Goal: Transaction & Acquisition: Purchase product/service

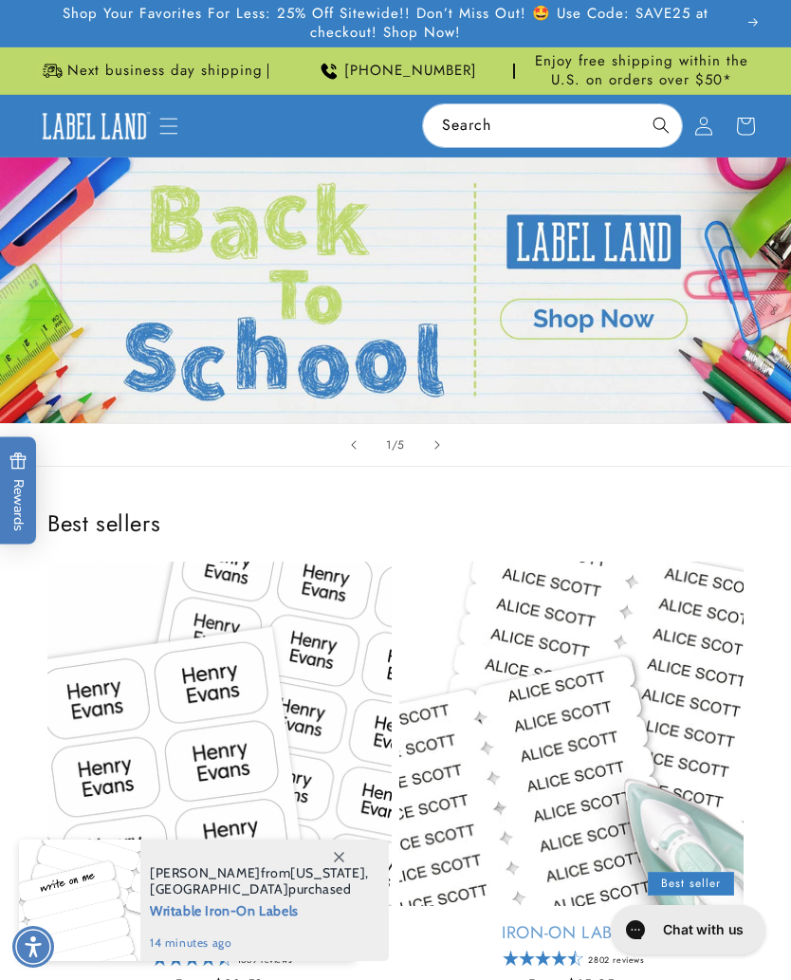
click at [707, 130] on icon at bounding box center [703, 126] width 19 height 19
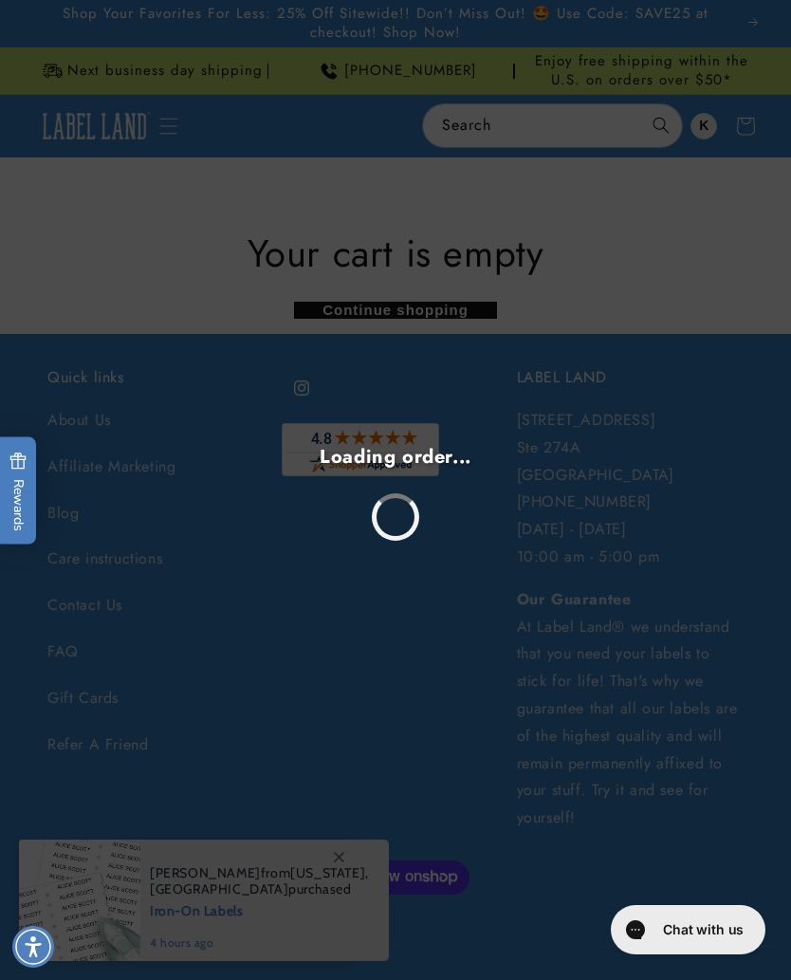
click at [757, 467] on div "Loading order..." at bounding box center [395, 490] width 791 height 980
click at [720, 314] on div "Loading order..." at bounding box center [395, 490] width 791 height 980
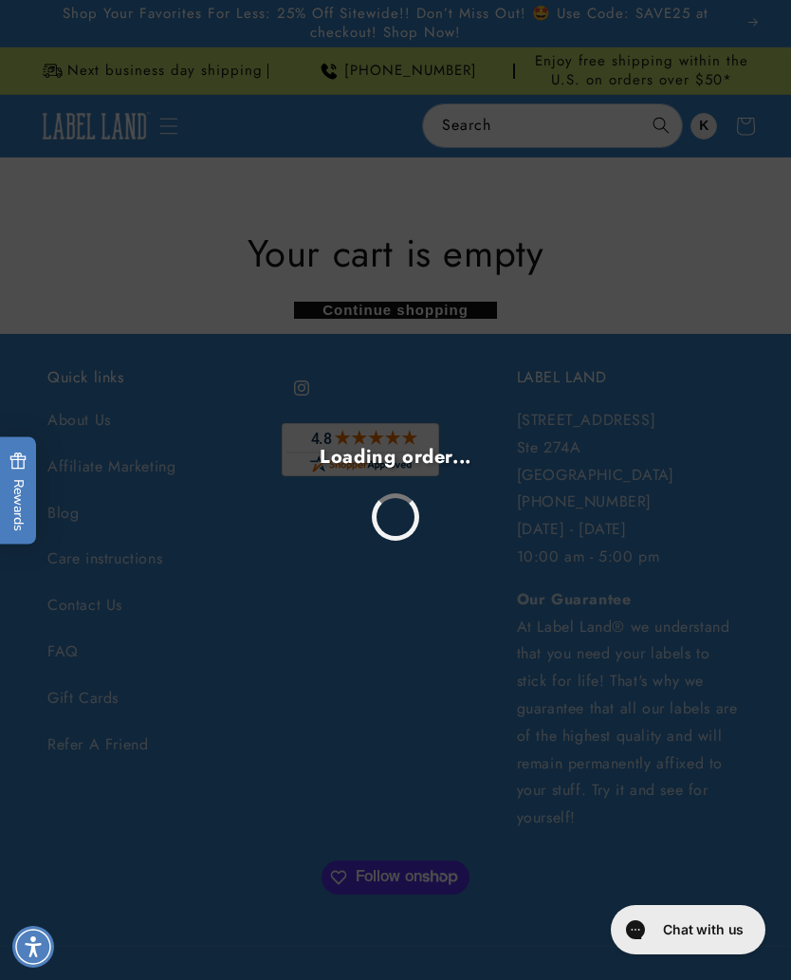
click at [471, 126] on div "Loading order..." at bounding box center [395, 490] width 791 height 980
click at [470, 113] on div "Loading order..." at bounding box center [395, 490] width 791 height 980
click at [94, 122] on div "Loading order..." at bounding box center [395, 490] width 791 height 980
click at [93, 121] on div "Loading order..." at bounding box center [395, 490] width 791 height 980
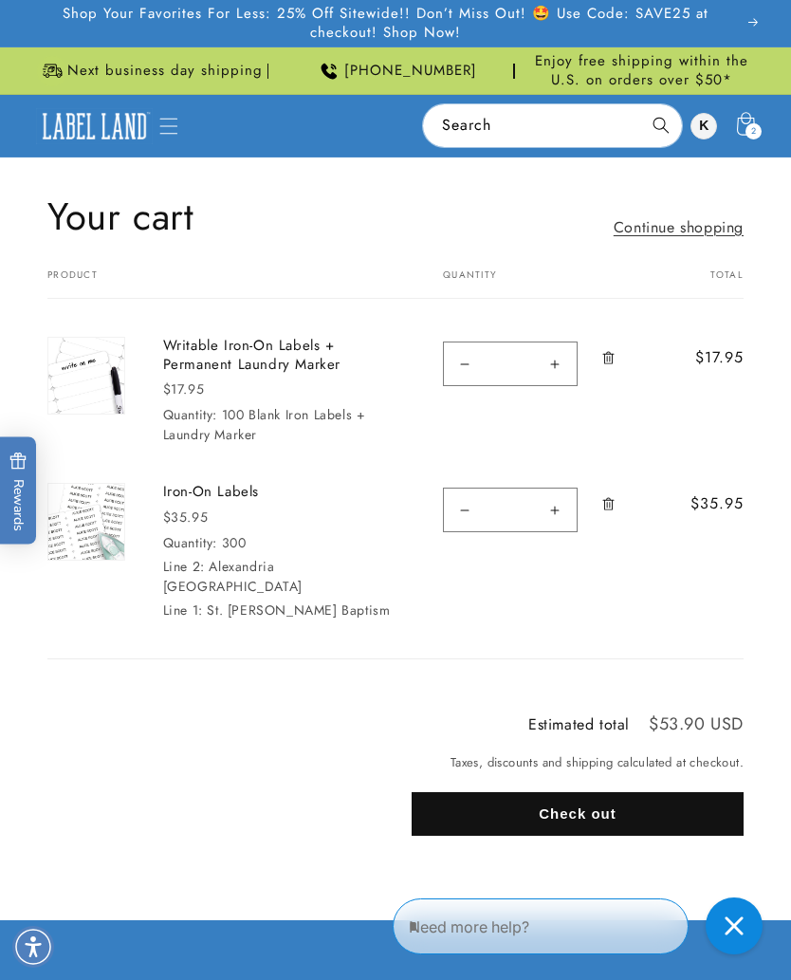
click at [617, 350] on span "Remove Writable Iron-On Labels + Permanent Laundry Marker - 100 Blank Iron Labe…" at bounding box center [608, 357] width 19 height 19
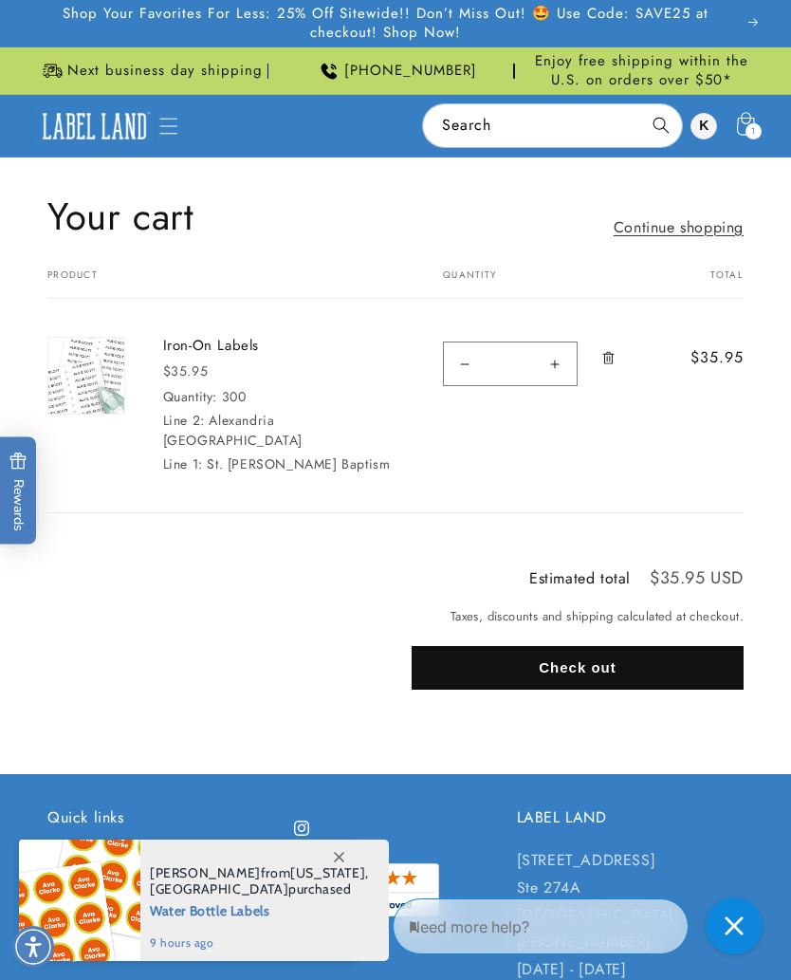
click at [638, 231] on link "Continue shopping" at bounding box center [679, 228] width 130 height 28
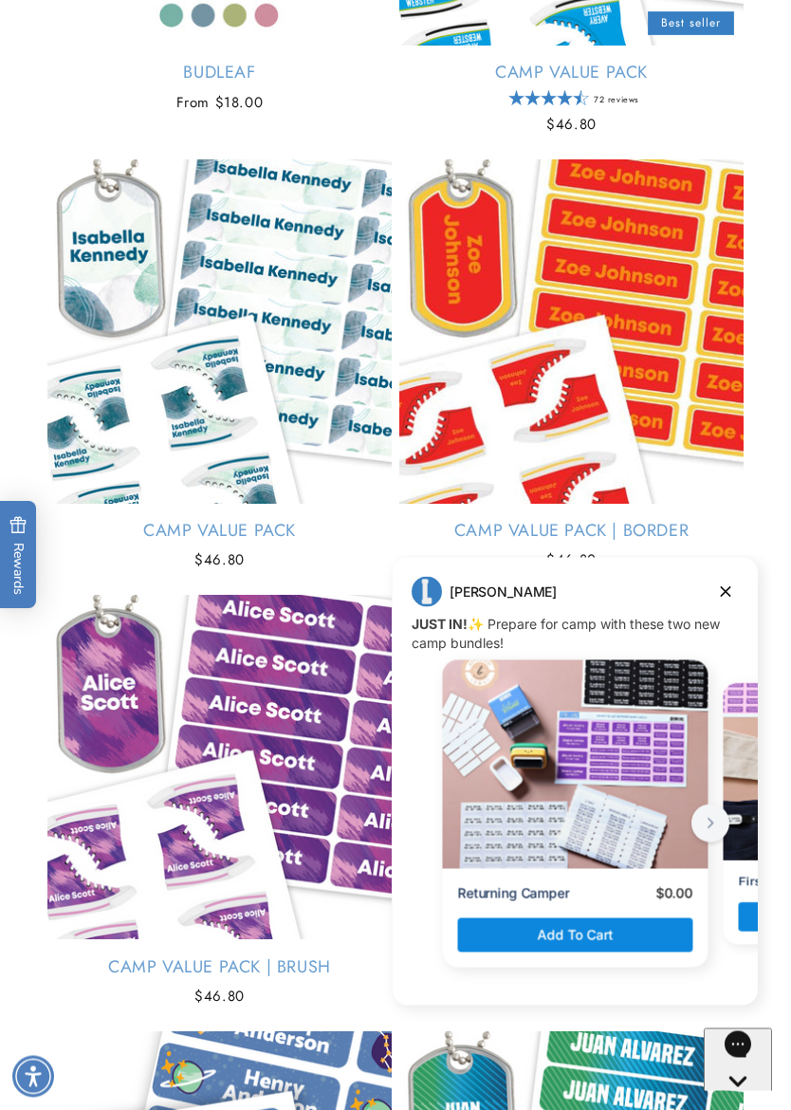
scroll to position [5515, 0]
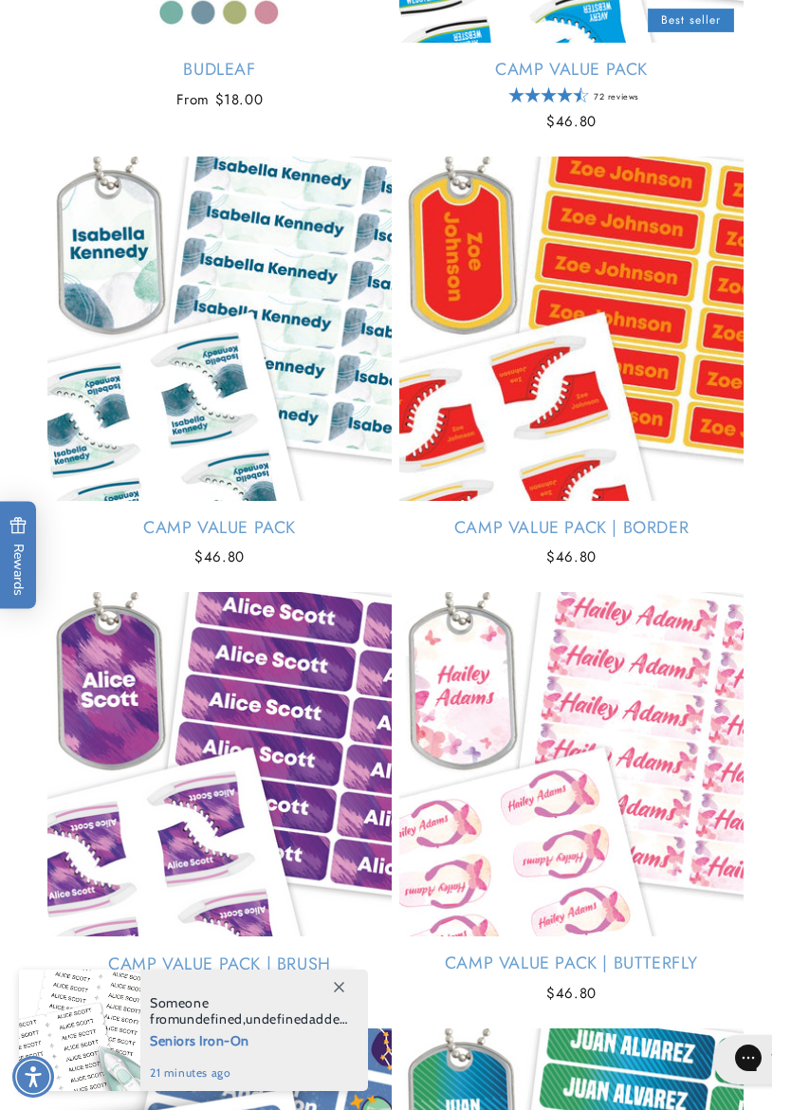
click at [726, 952] on link "Camp Value Pack | Butterfly" at bounding box center [571, 963] width 344 height 22
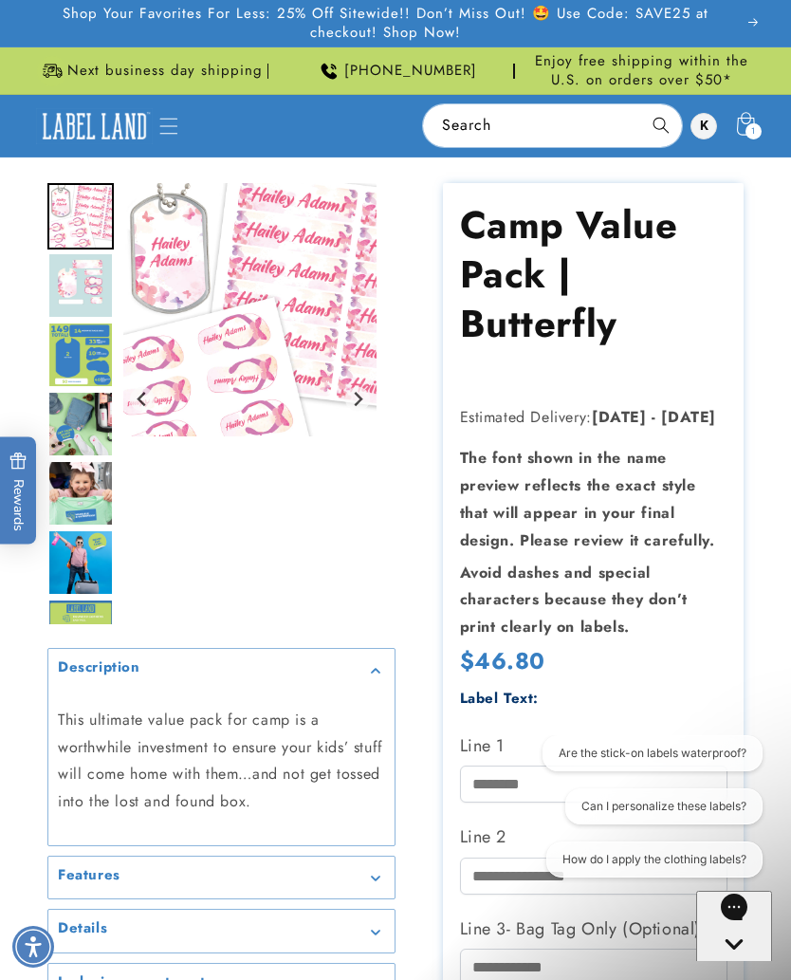
click at [744, 123] on icon at bounding box center [746, 126] width 42 height 42
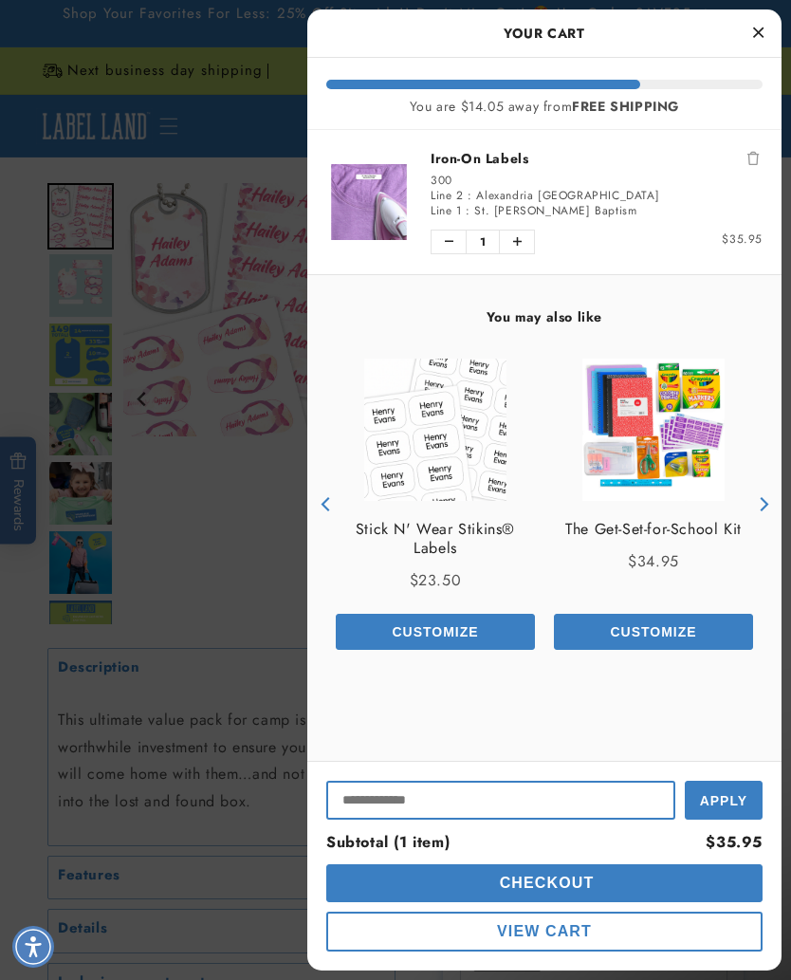
click at [419, 792] on input "Input Discount" at bounding box center [500, 800] width 349 height 39
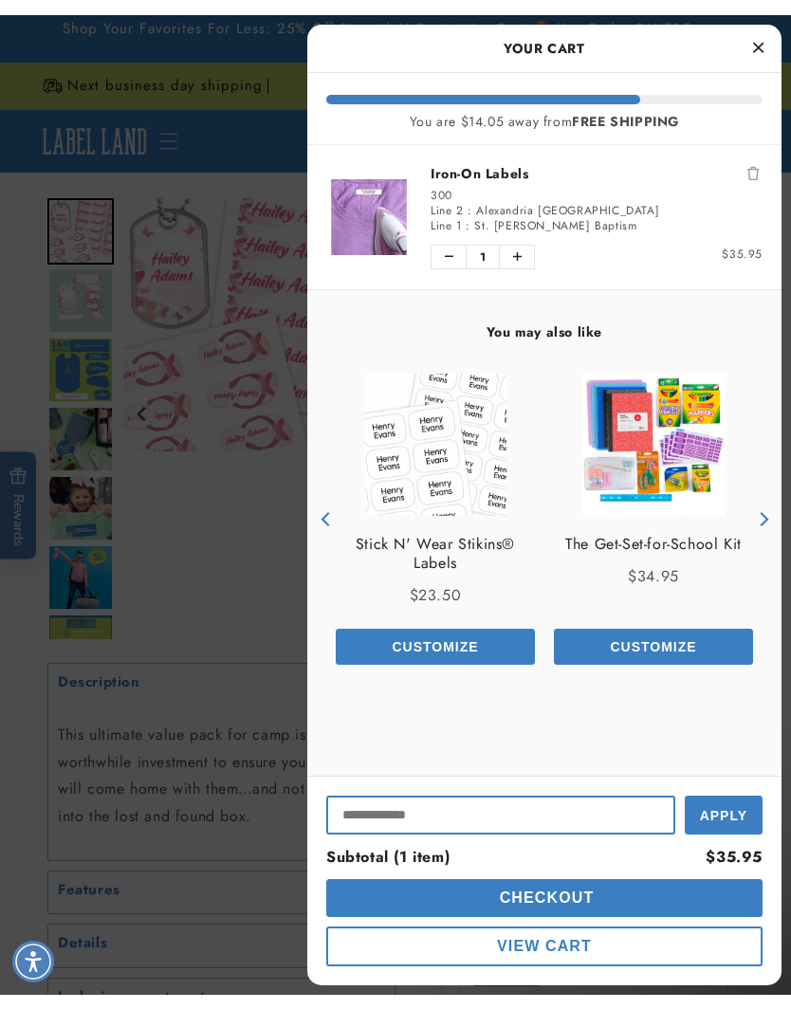
scroll to position [155, 0]
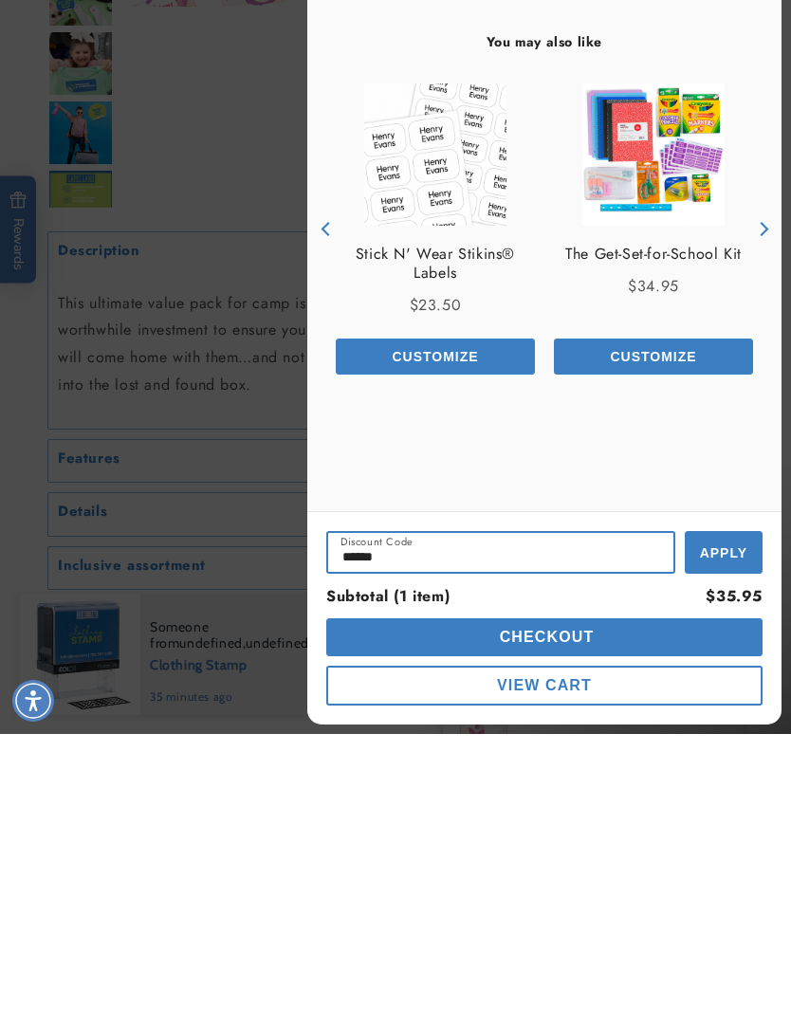
type input "******"
click at [719, 821] on span "Apply" at bounding box center [723, 828] width 47 height 15
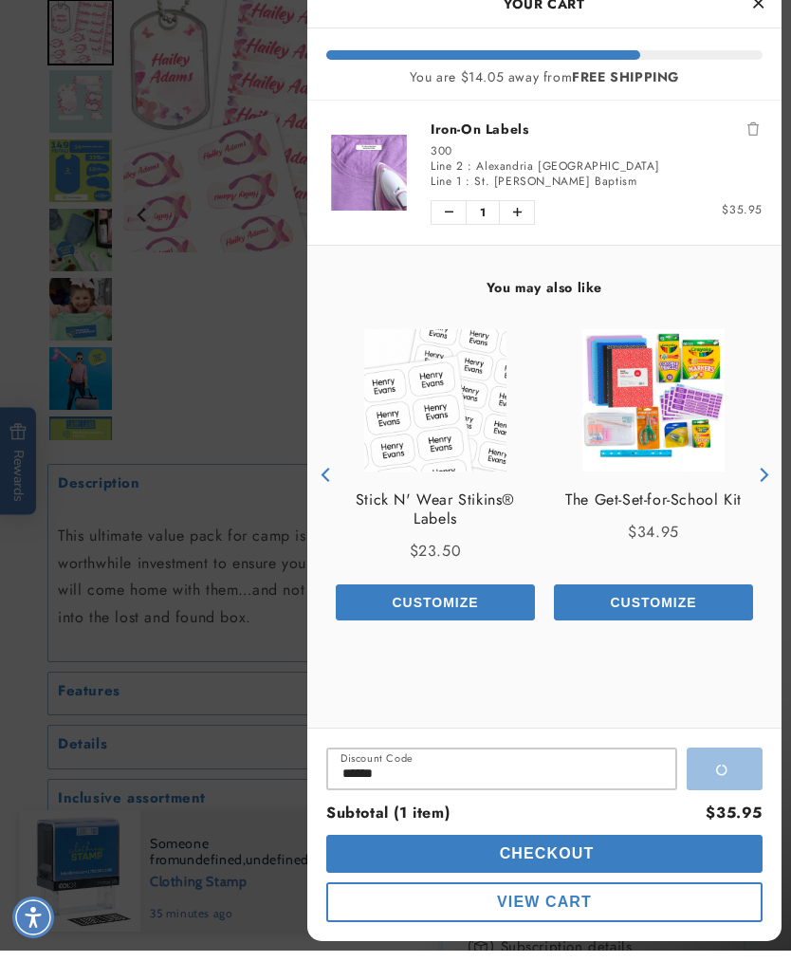
scroll to position [431, 0]
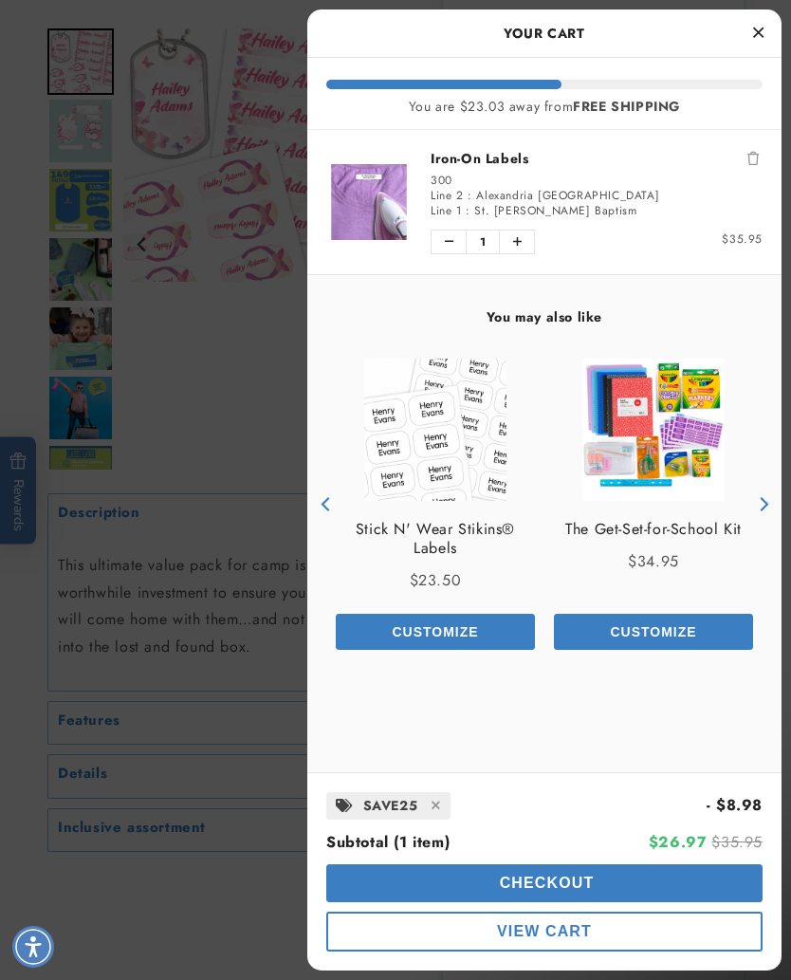
click at [561, 931] on span "View Cart" at bounding box center [544, 931] width 95 height 16
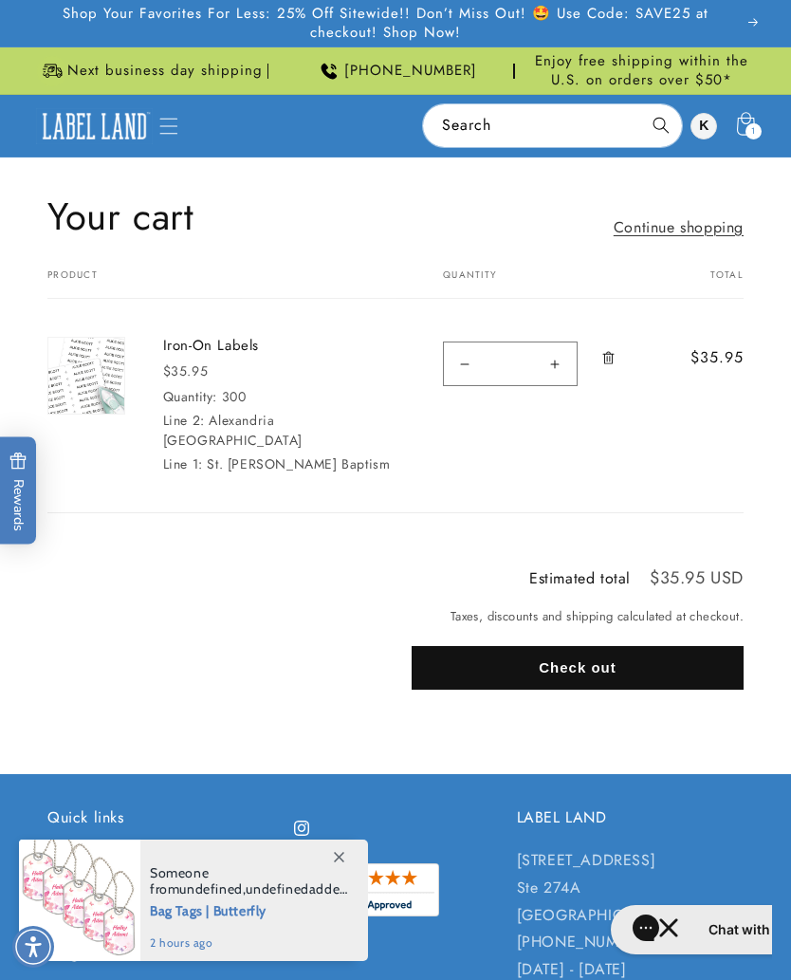
click at [215, 340] on link "Iron-On Labels" at bounding box center [279, 346] width 232 height 19
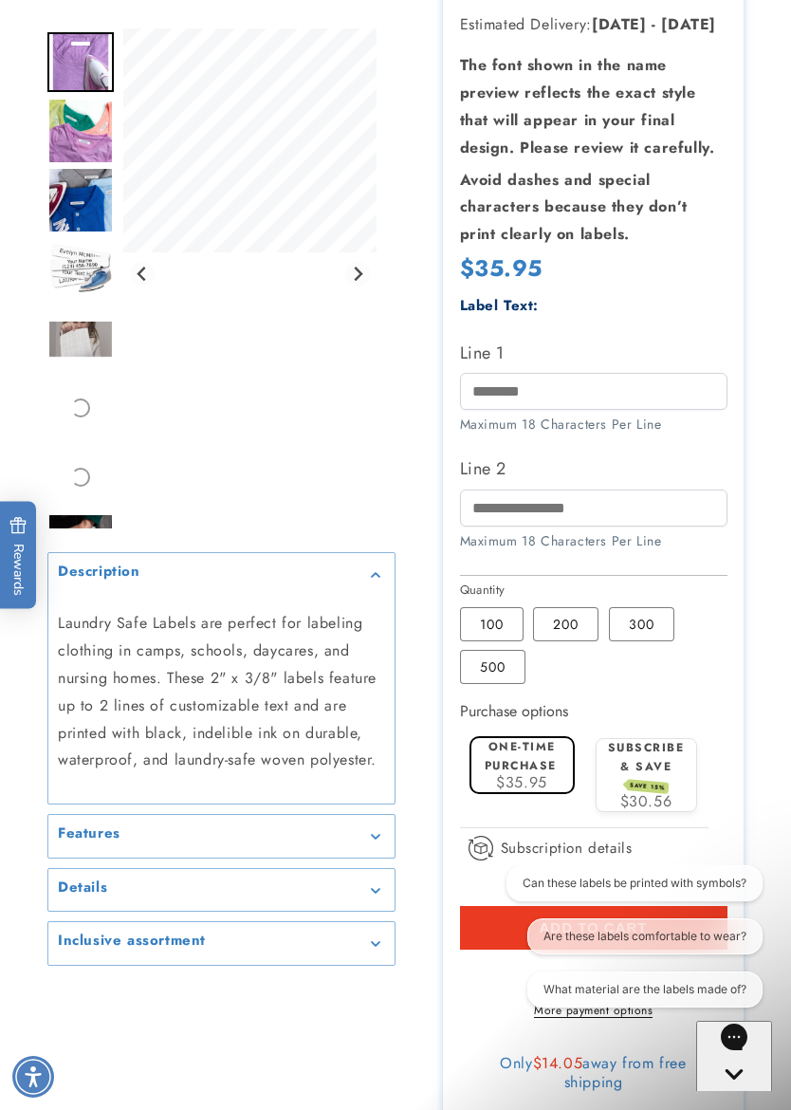
click at [489, 659] on label "500 Variant sold out or unavailable" at bounding box center [492, 667] width 65 height 34
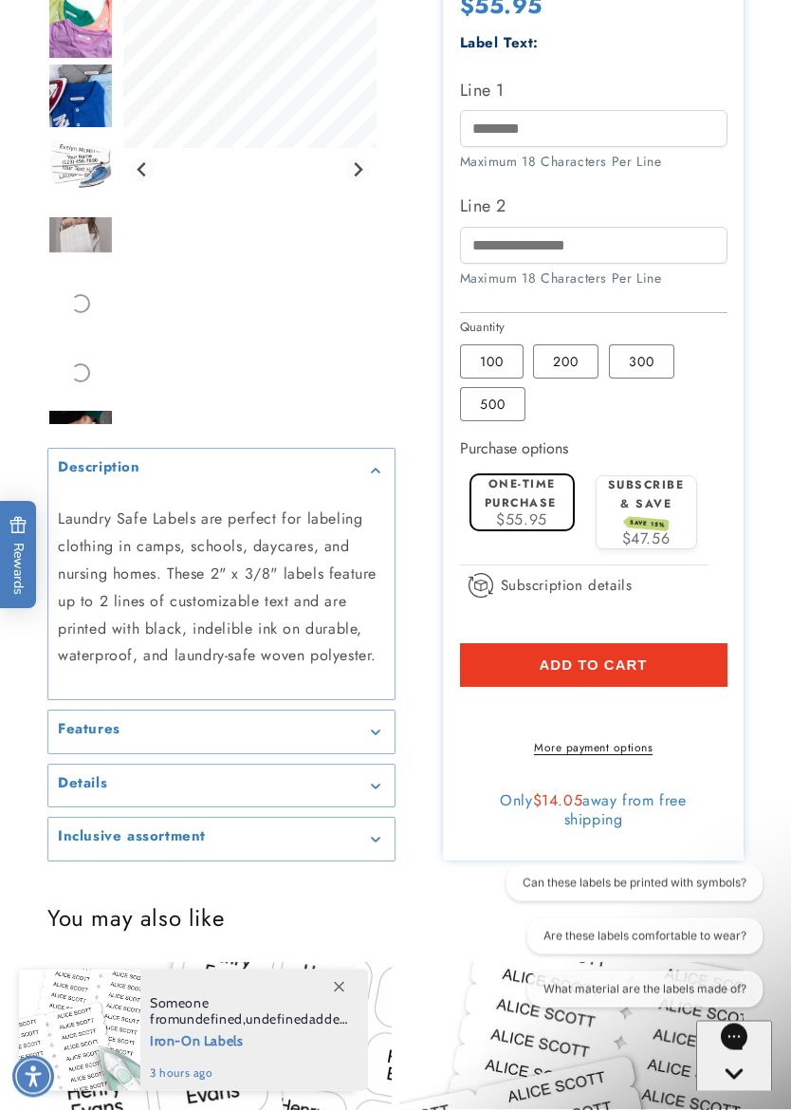
scroll to position [574, 0]
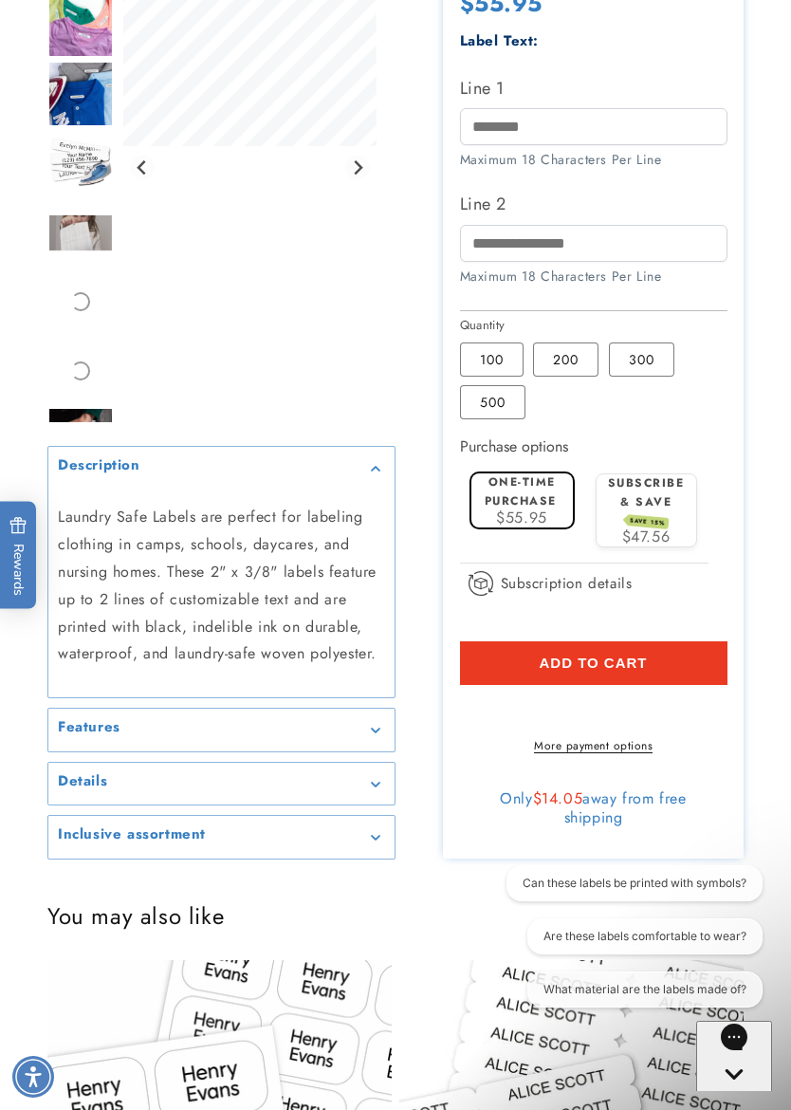
click at [635, 360] on label "300 Variant sold out or unavailable" at bounding box center [641, 359] width 65 height 34
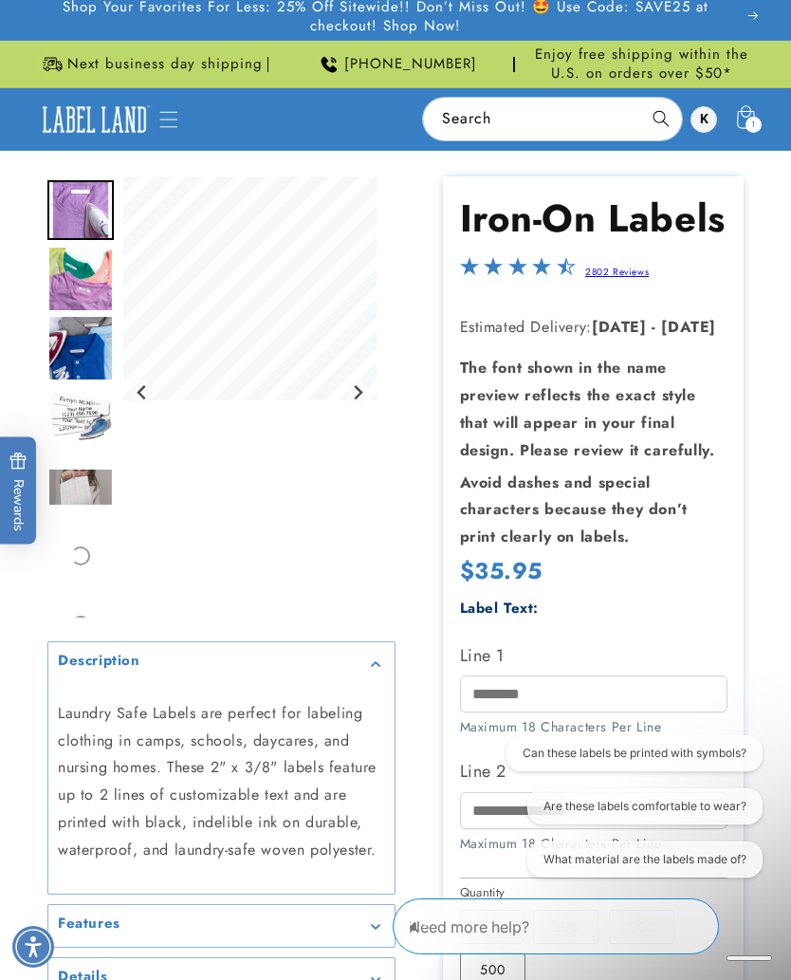
scroll to position [5, 0]
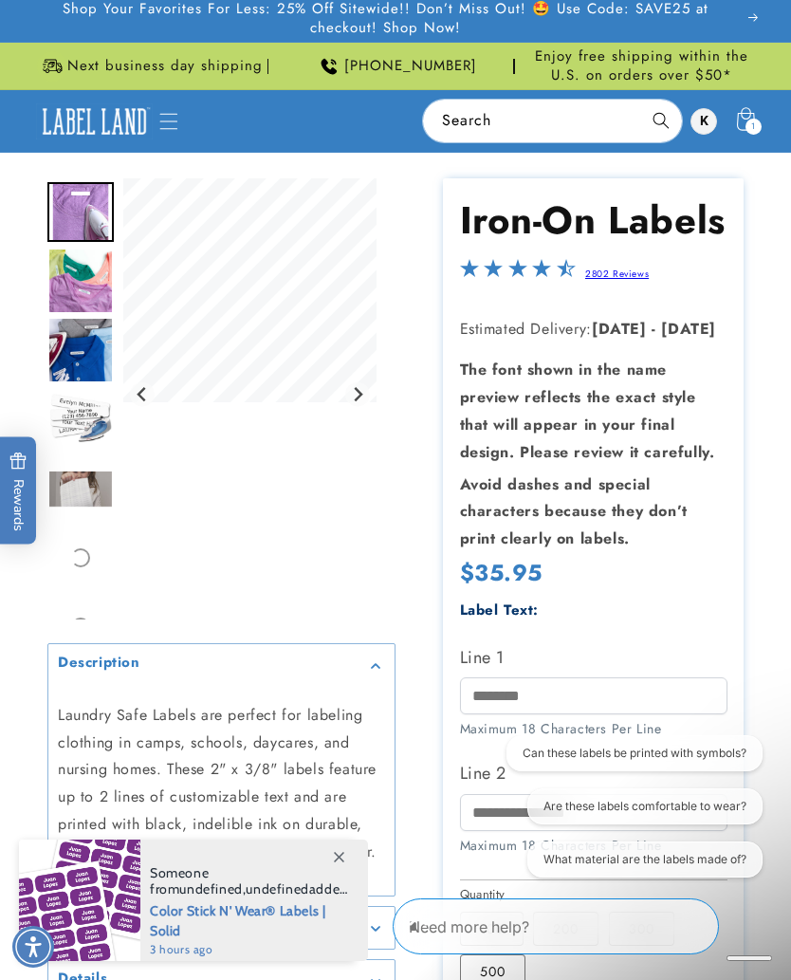
click at [164, 127] on icon "Menu" at bounding box center [169, 121] width 18 height 16
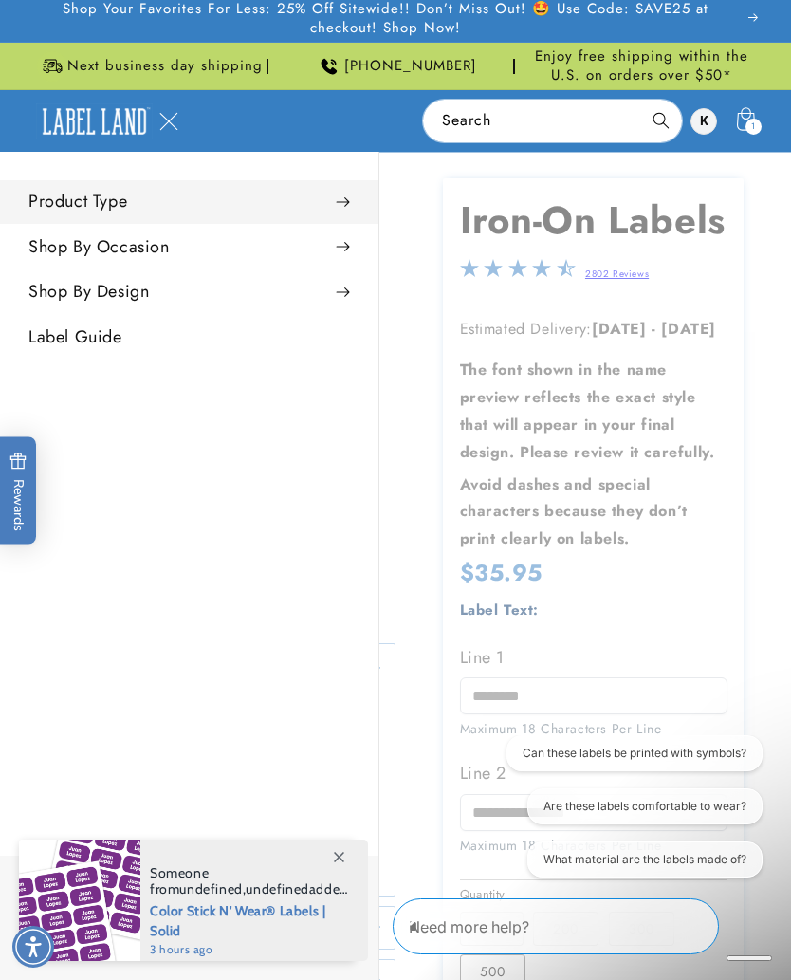
click at [69, 204] on summary "Product Type" at bounding box center [189, 201] width 378 height 43
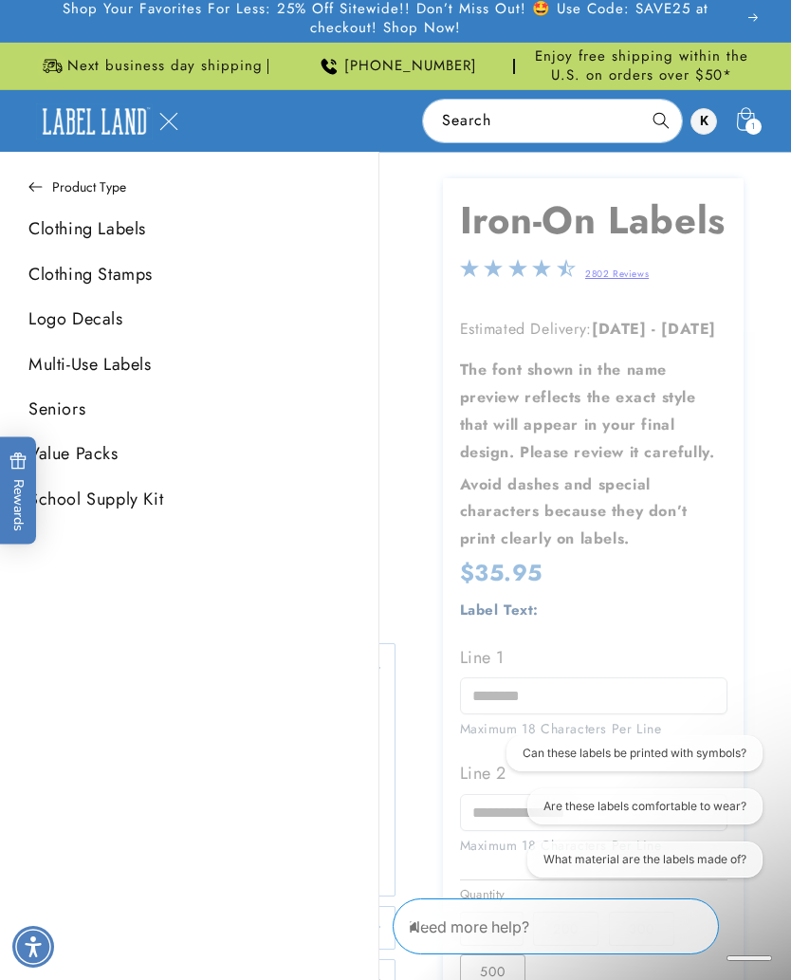
click at [48, 191] on button "Product Type" at bounding box center [189, 187] width 378 height 42
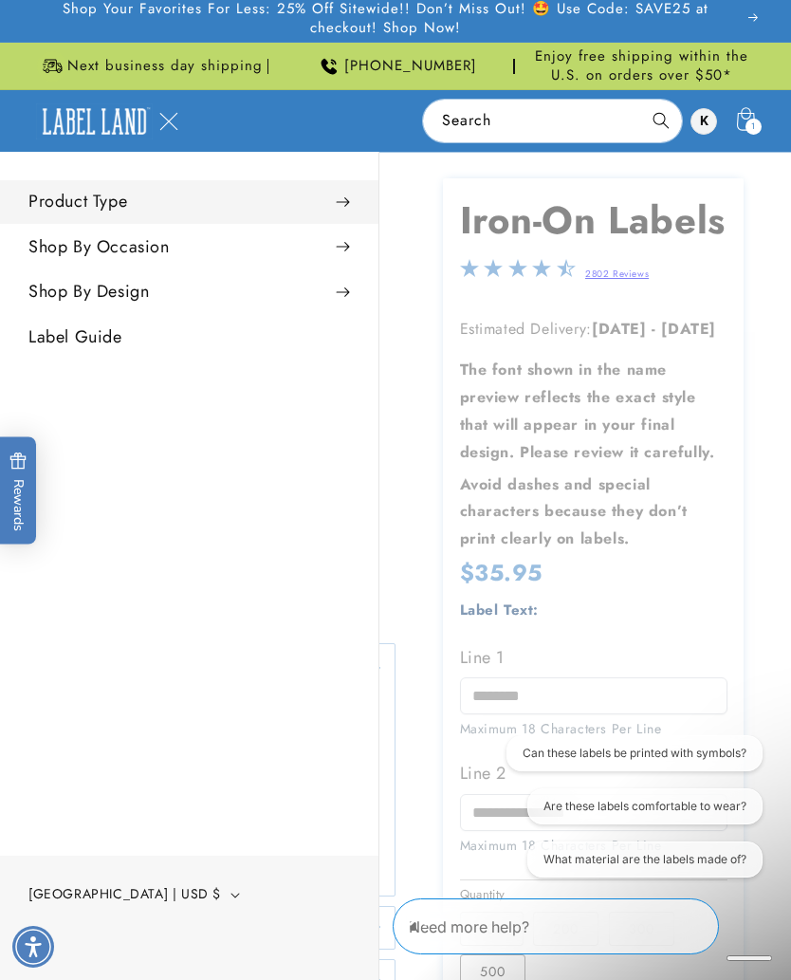
click at [46, 203] on summary "Product Type" at bounding box center [189, 201] width 378 height 43
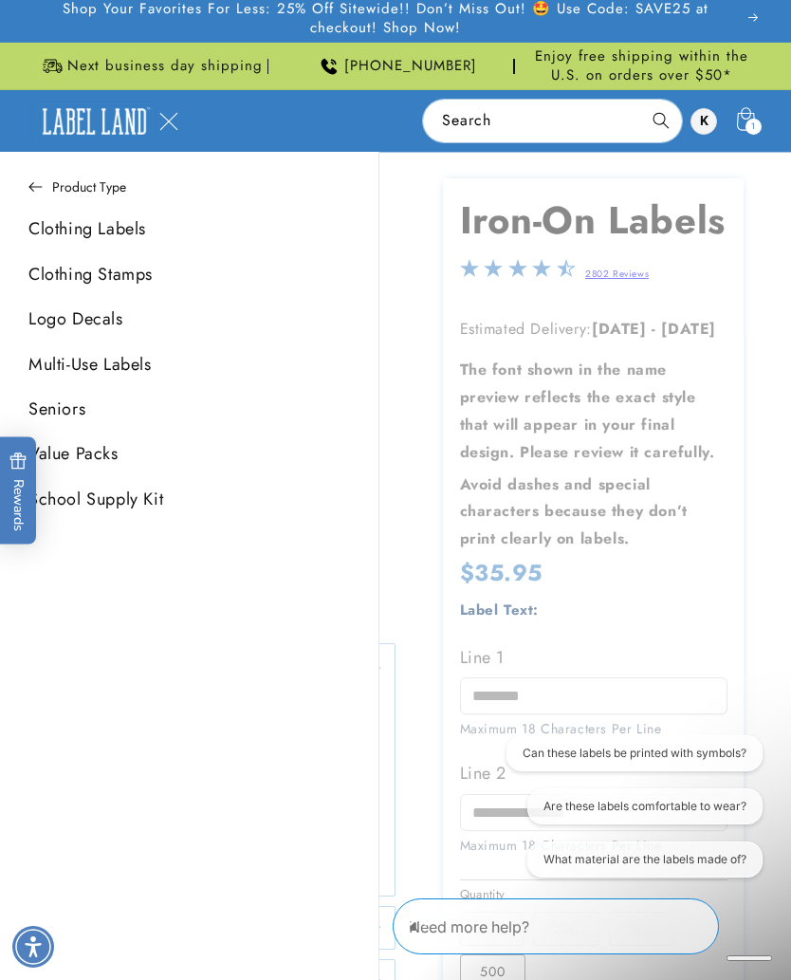
click at [50, 320] on link "Logo Decals" at bounding box center [189, 319] width 378 height 43
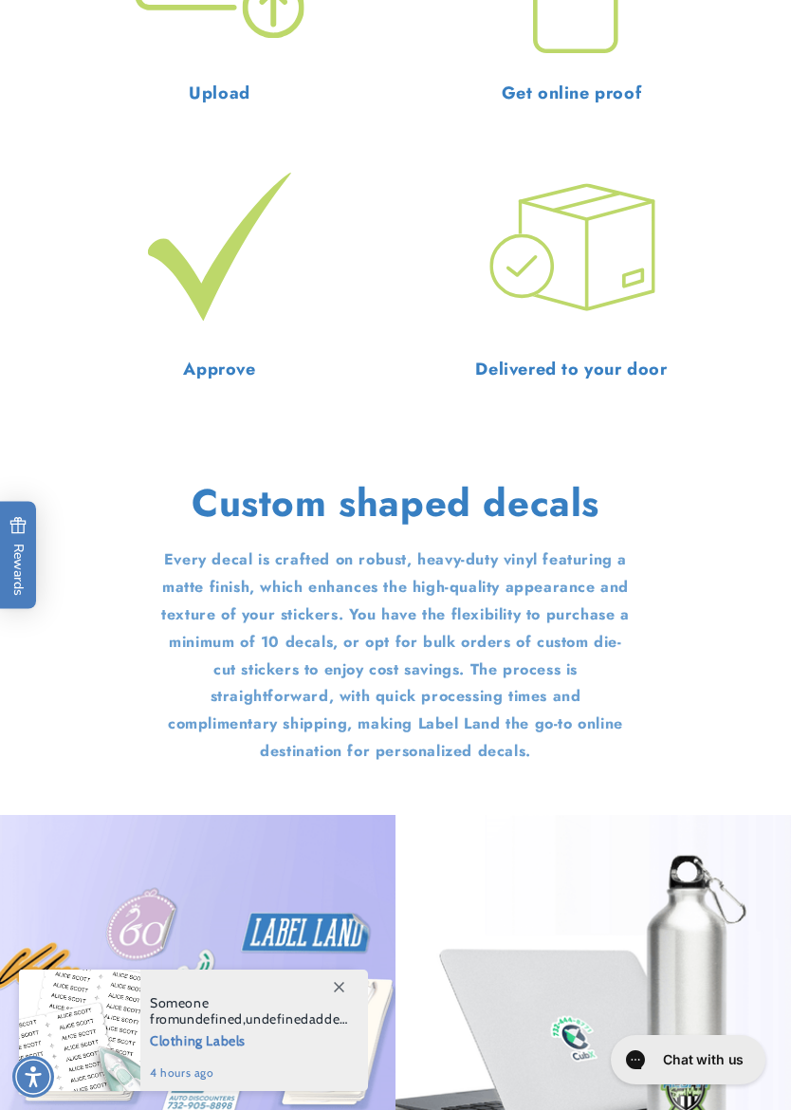
scroll to position [1459, 0]
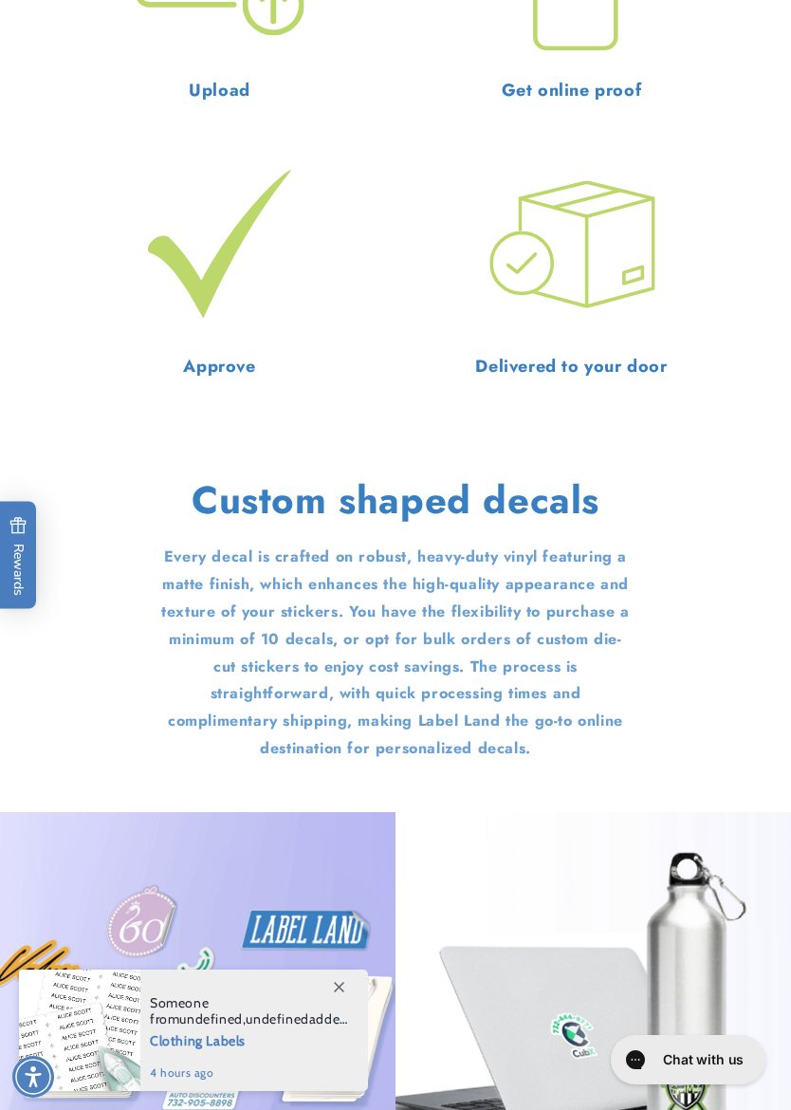
click at [781, 491] on div "Custom shaped decals Every decal is crafted on robust, heavy-duty vinyl featuri…" at bounding box center [395, 618] width 791 height 286
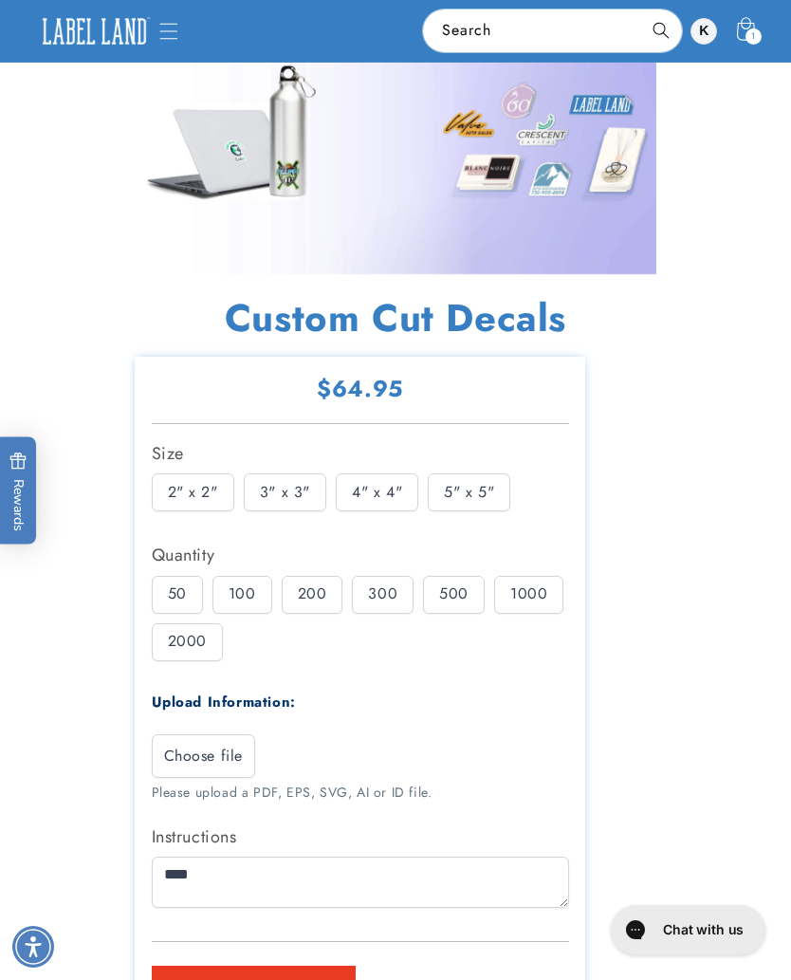
scroll to position [0, 0]
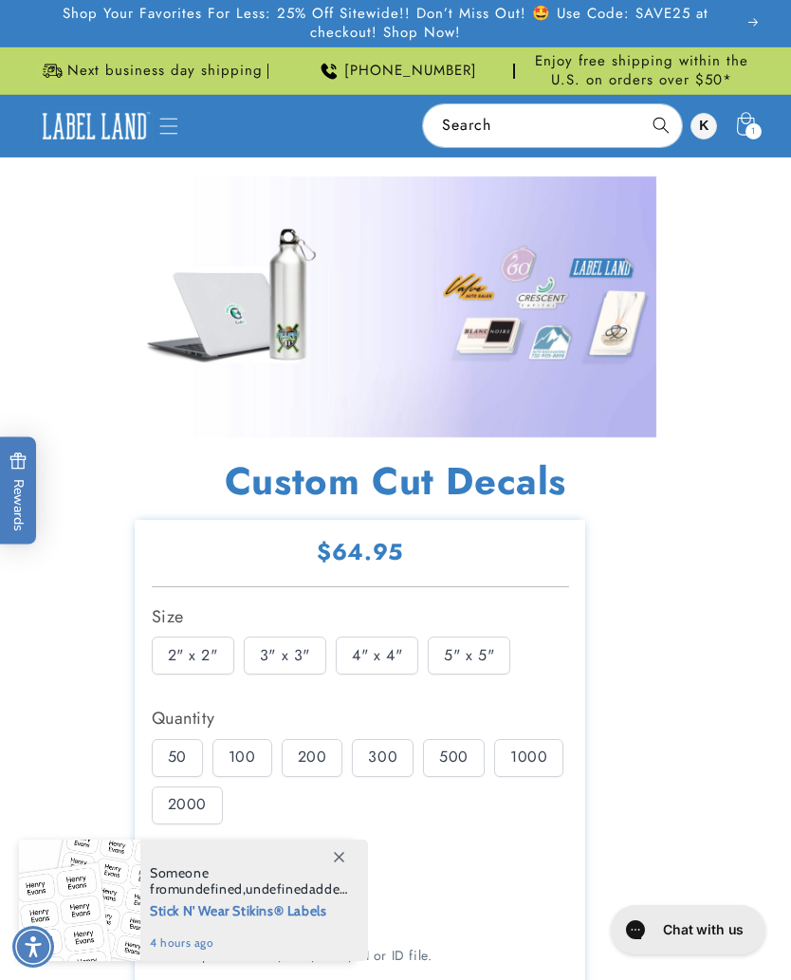
click at [142, 116] on img at bounding box center [94, 126] width 117 height 36
click at [162, 127] on icon "Menu" at bounding box center [168, 126] width 19 height 19
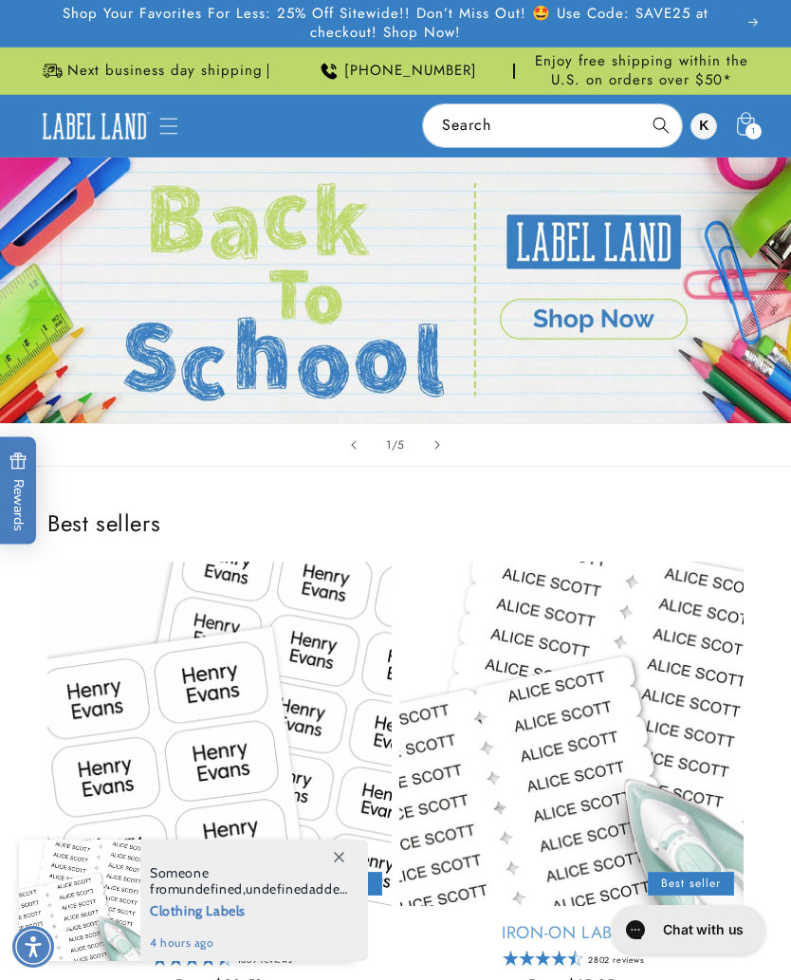
click at [172, 137] on span "Menu" at bounding box center [169, 126] width 42 height 42
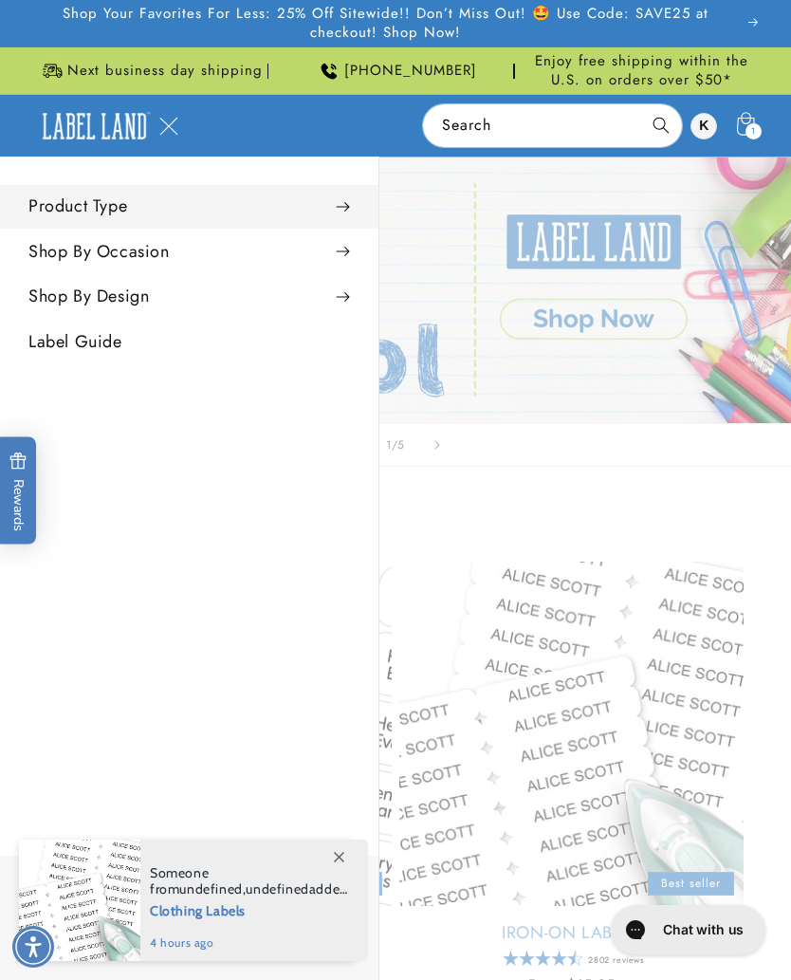
click at [60, 205] on summary "Product Type" at bounding box center [189, 206] width 378 height 43
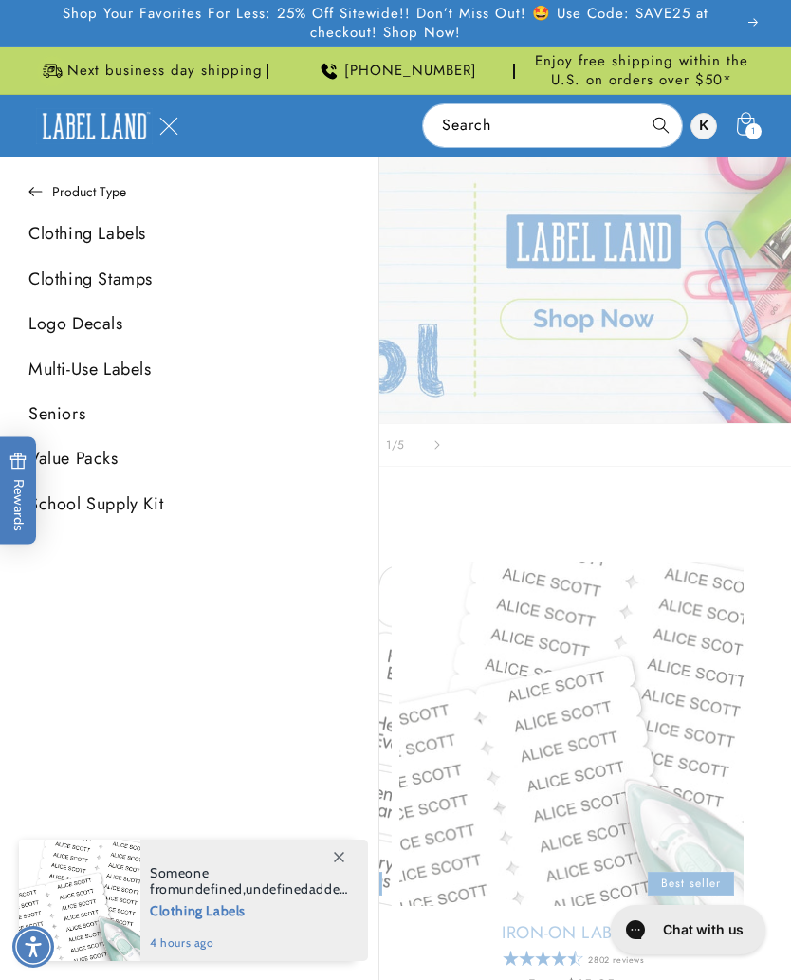
click at [33, 198] on icon at bounding box center [35, 191] width 14 height 19
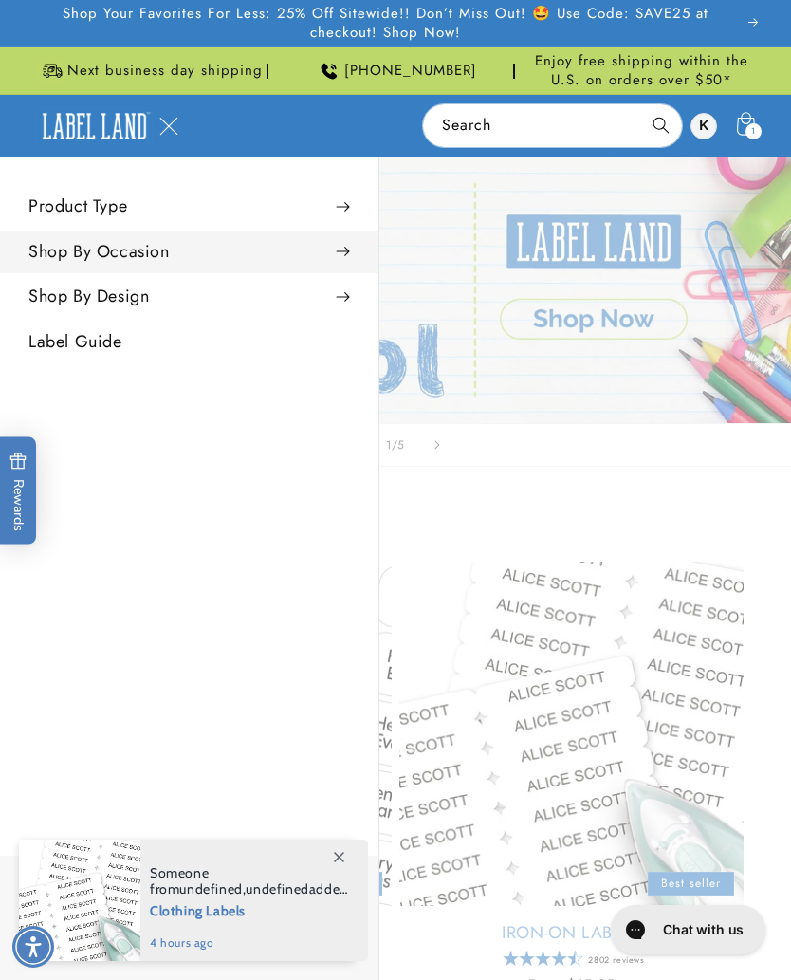
click at [54, 255] on summary "Shop By Occasion" at bounding box center [189, 251] width 378 height 43
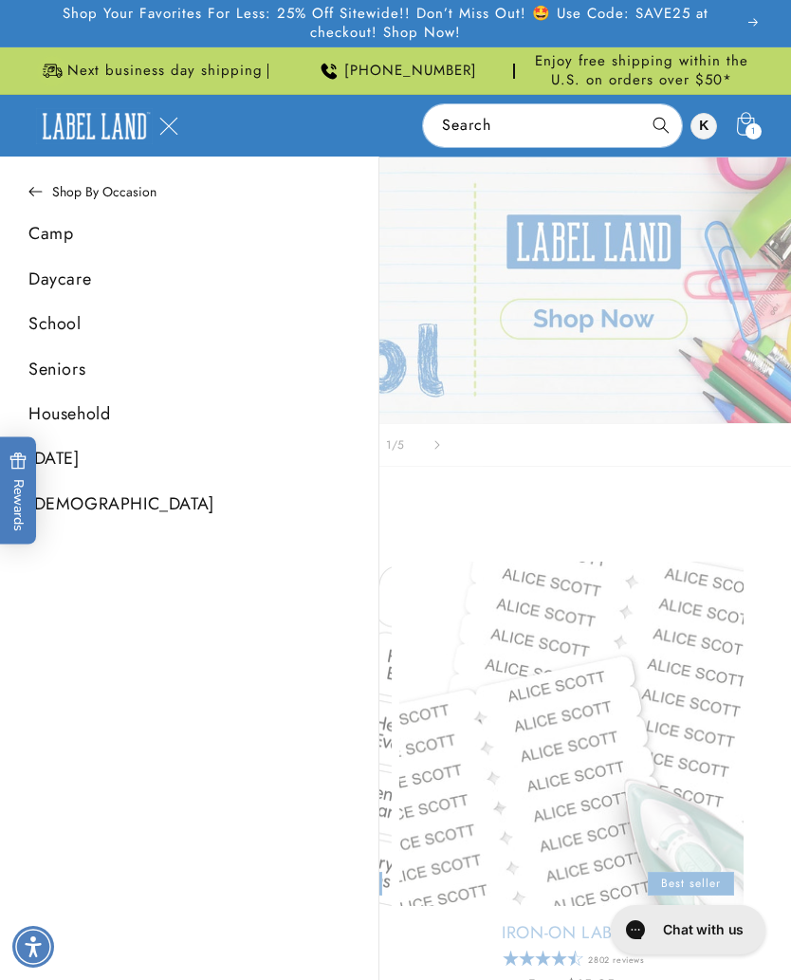
click at [35, 195] on icon at bounding box center [35, 191] width 14 height 19
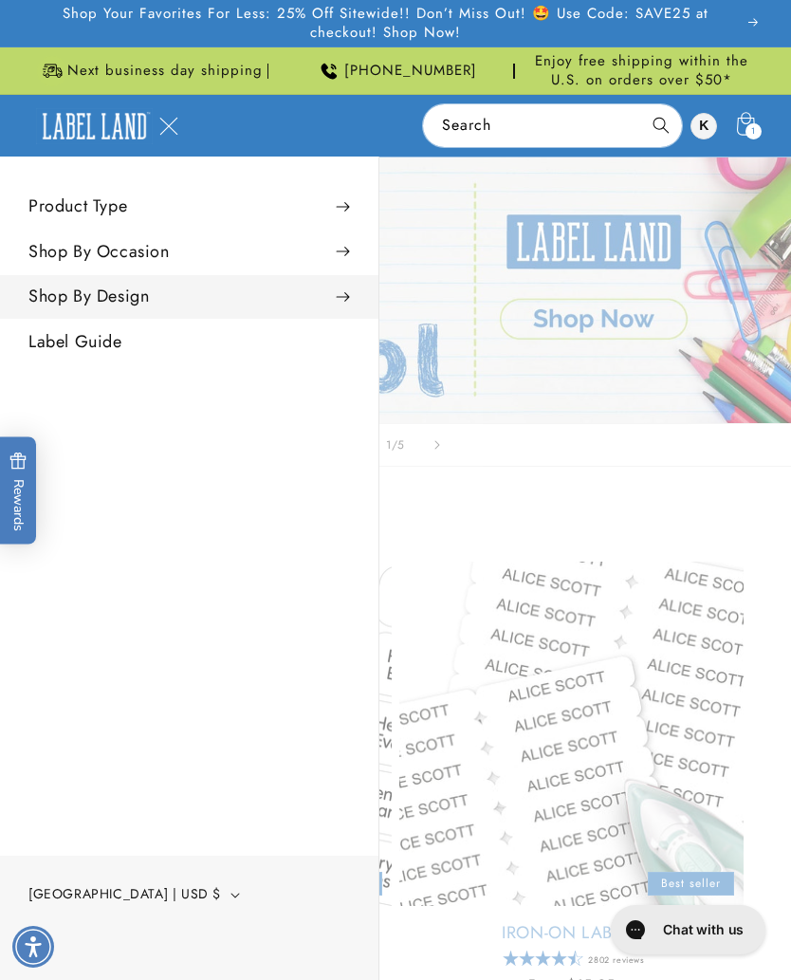
click at [44, 294] on summary "Shop By Design" at bounding box center [189, 296] width 378 height 43
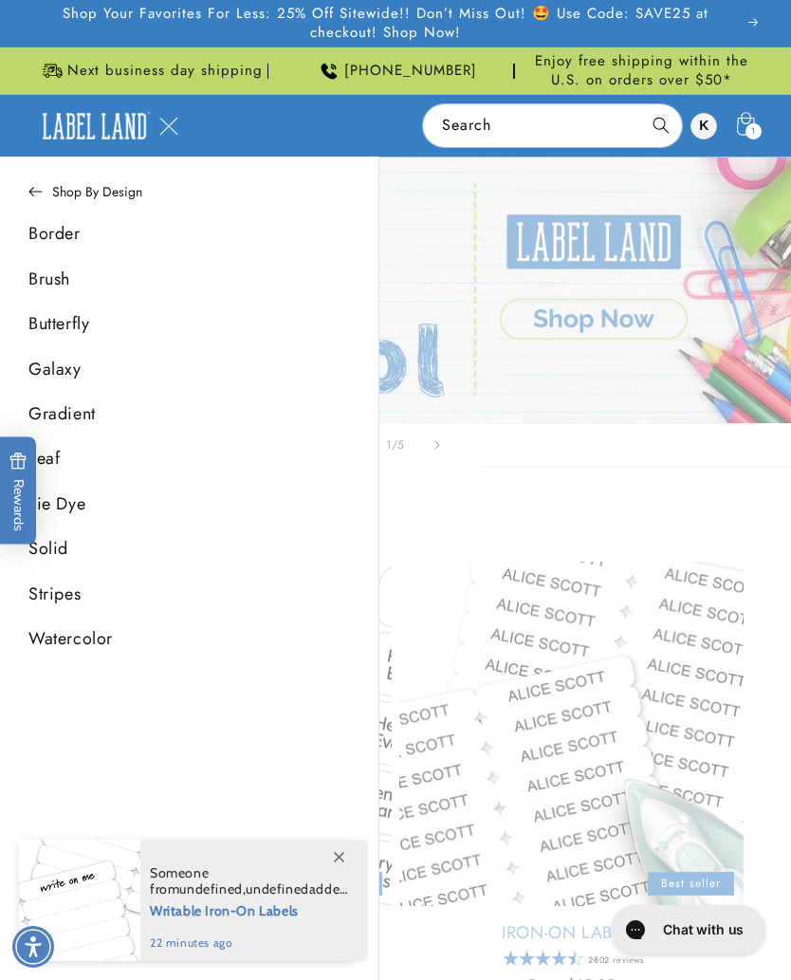
click at [33, 191] on icon at bounding box center [35, 192] width 13 height 9
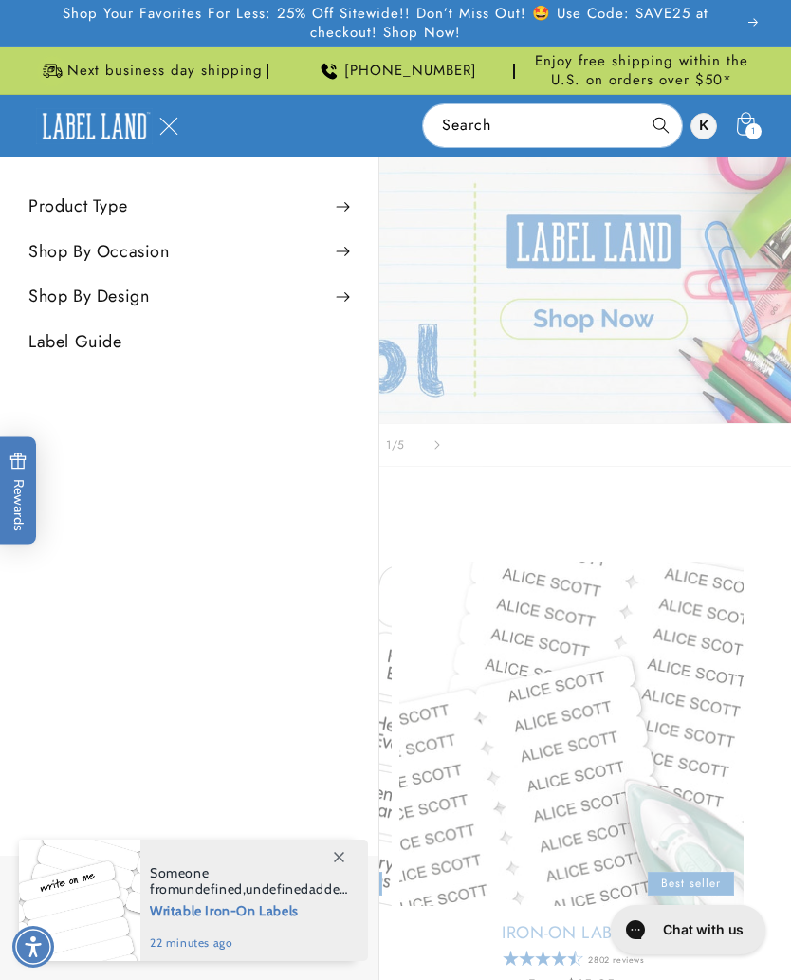
click at [46, 335] on link "Label Guide" at bounding box center [189, 342] width 378 height 43
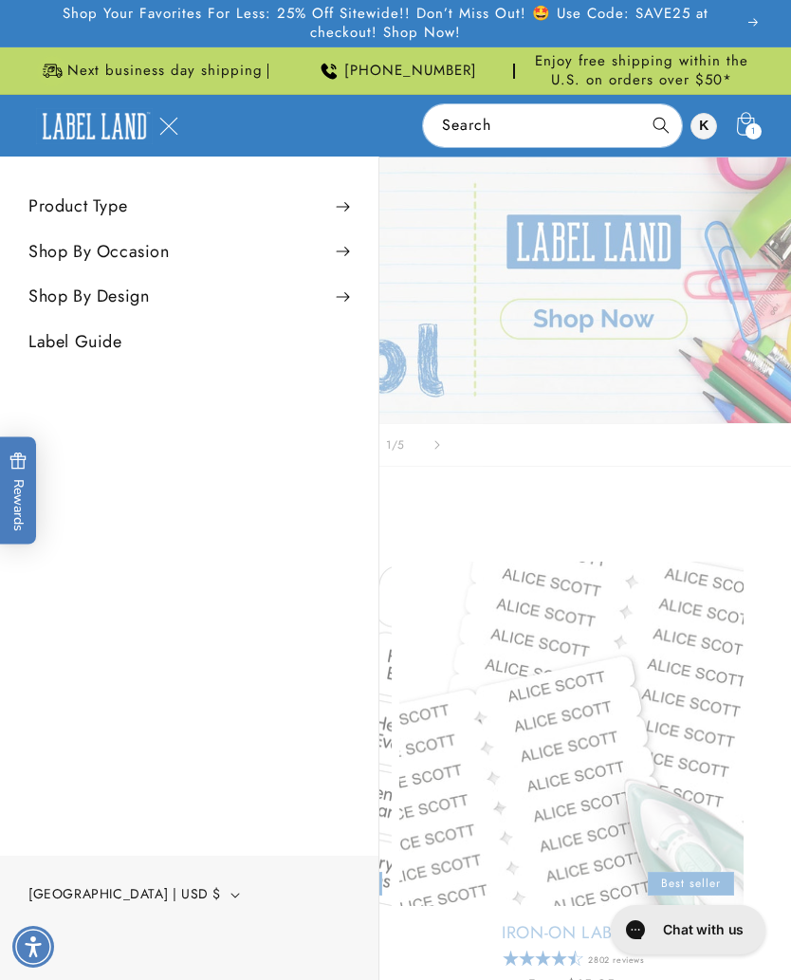
click at [746, 120] on icon at bounding box center [746, 126] width 42 height 42
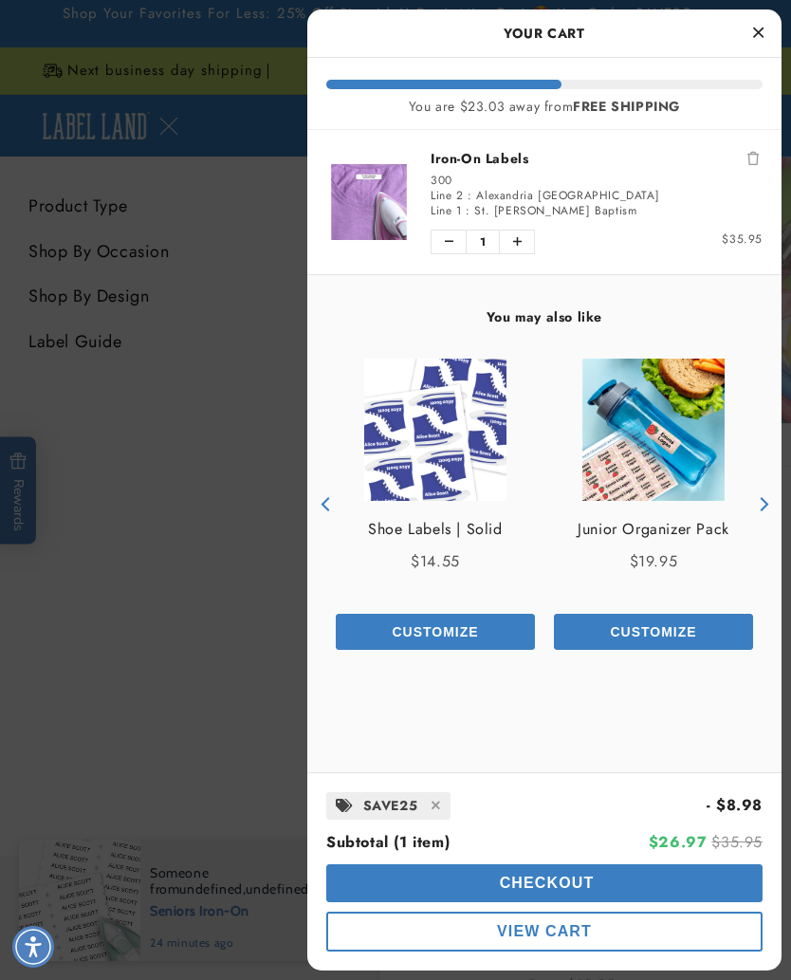
click at [569, 876] on span "Checkout" at bounding box center [545, 883] width 100 height 16
